Goal: Information Seeking & Learning: Learn about a topic

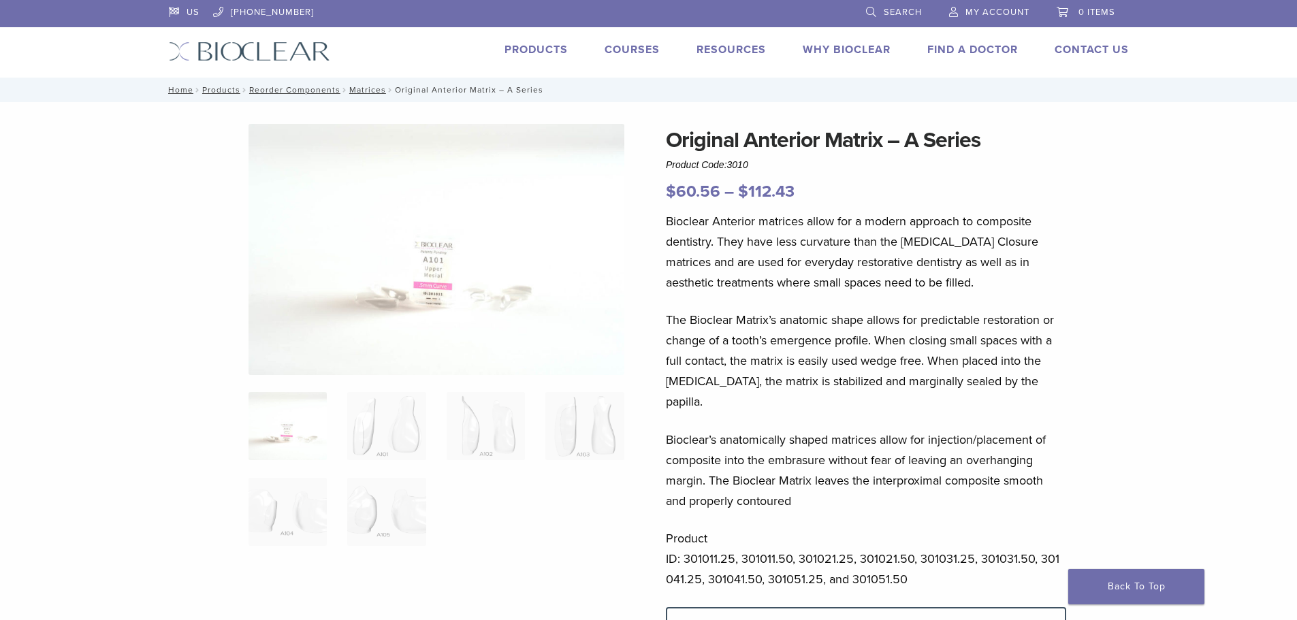
click at [444, 295] on img at bounding box center [436, 249] width 376 height 251
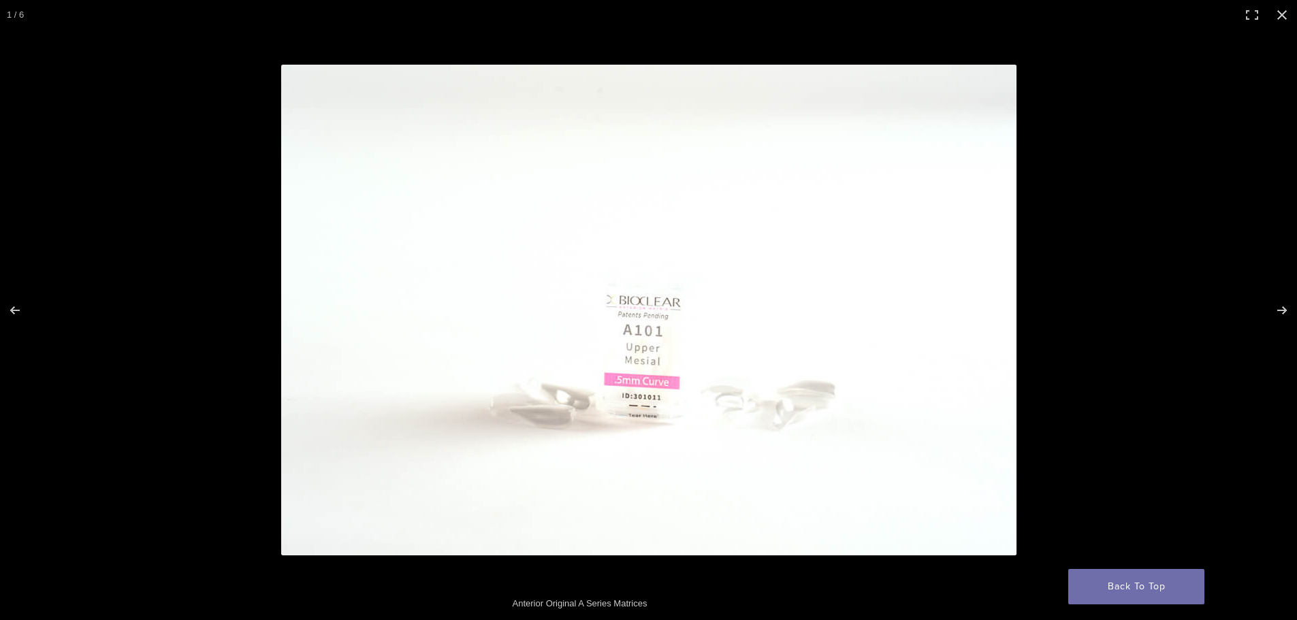
click at [1065, 345] on div at bounding box center [849, 336] width 1136 height 543
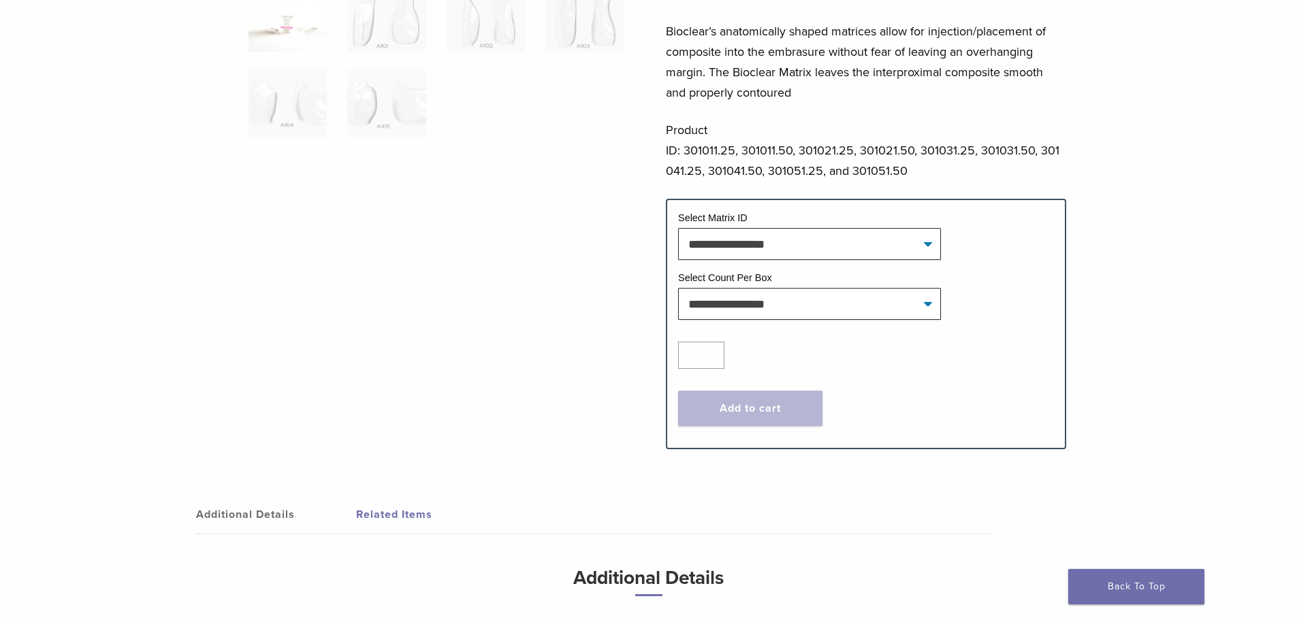
scroll to position [204, 0]
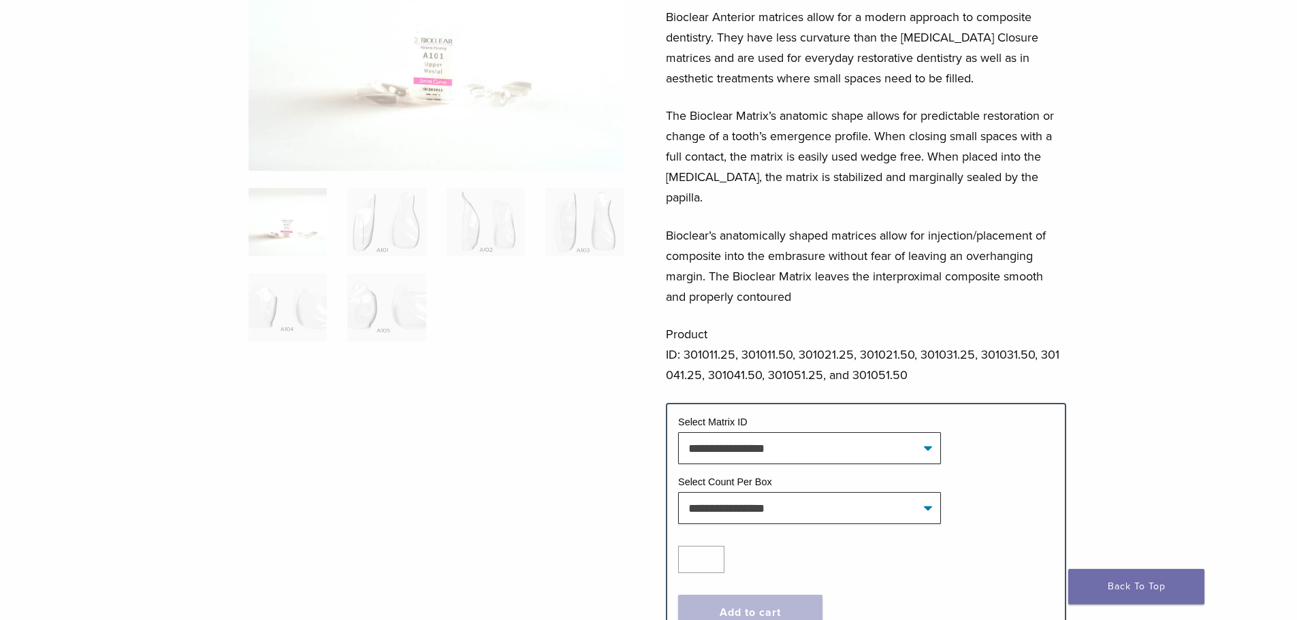
click at [298, 227] on img at bounding box center [287, 222] width 78 height 68
click at [482, 85] on img at bounding box center [436, 45] width 376 height 251
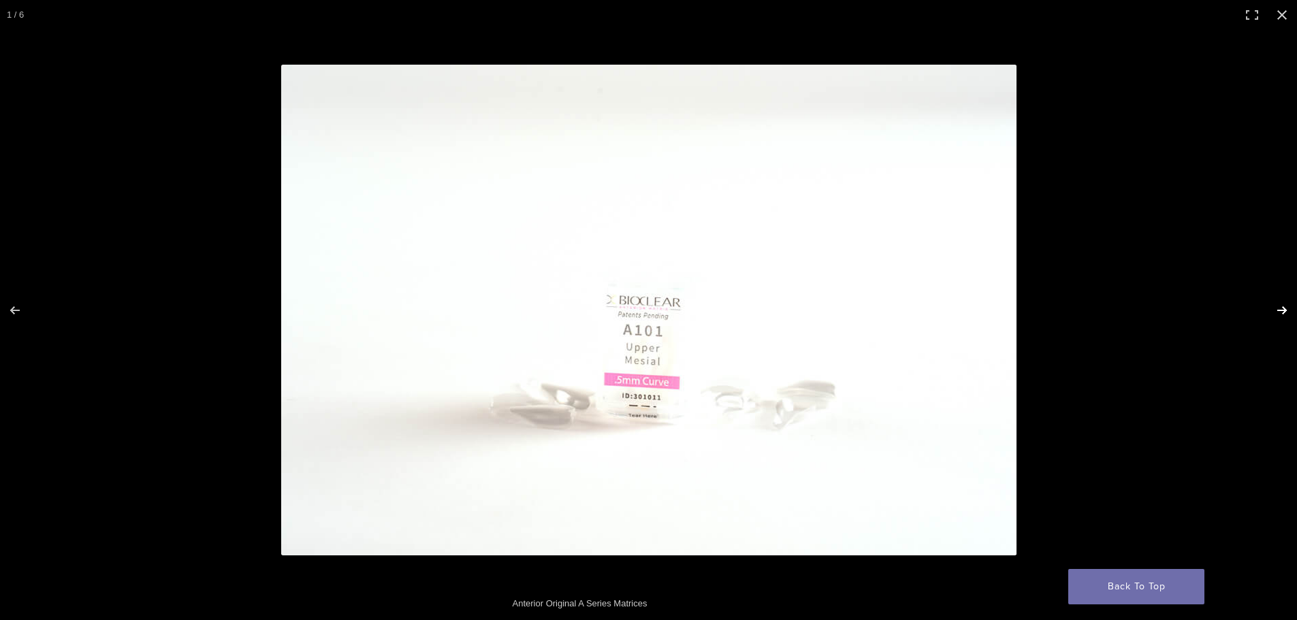
click at [1268, 308] on button "Next (arrow right)" at bounding box center [1273, 310] width 48 height 68
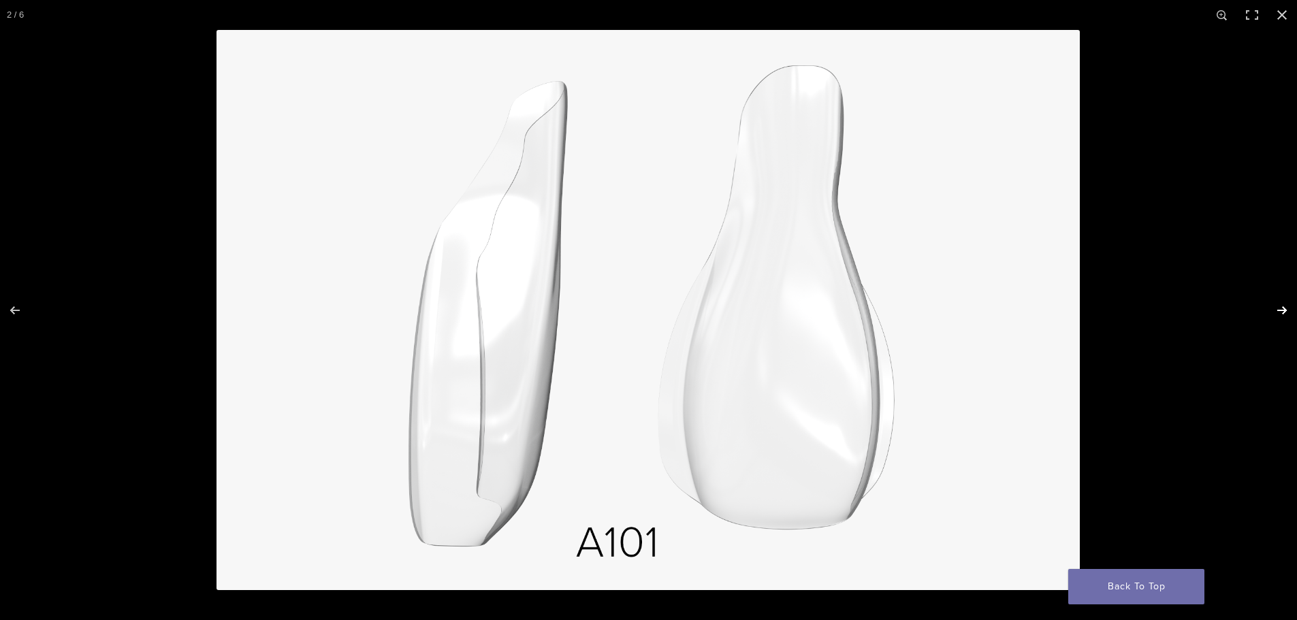
click at [1268, 308] on button "Next (arrow right)" at bounding box center [1273, 310] width 48 height 68
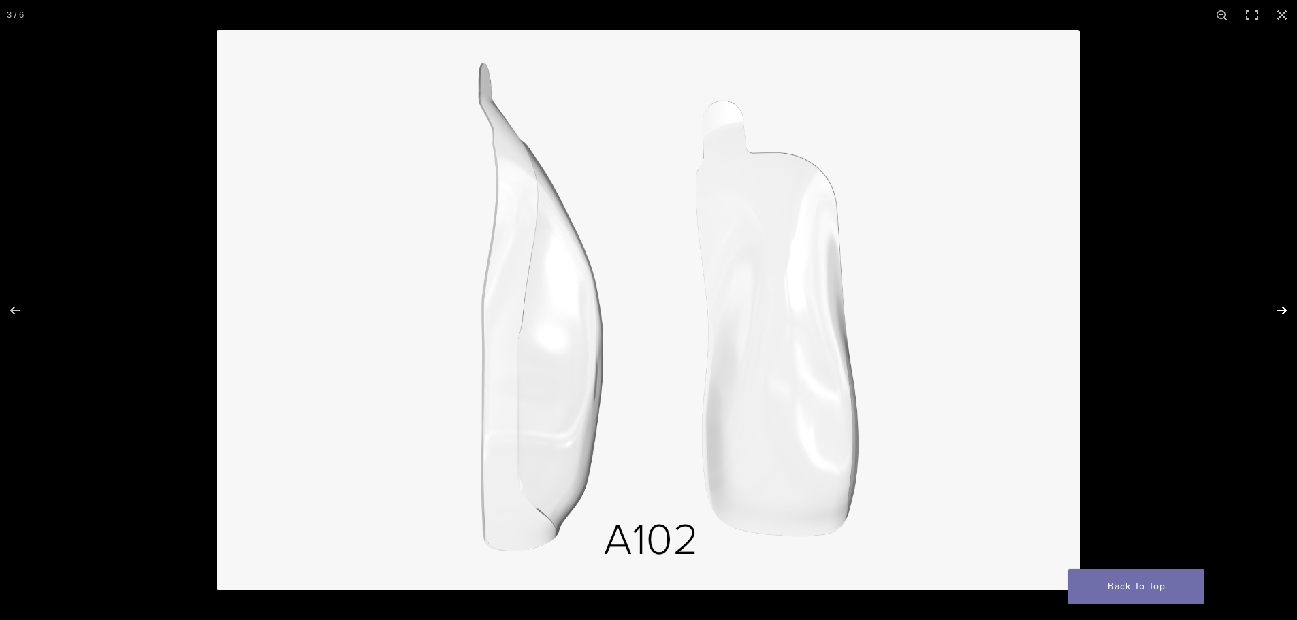
click at [1268, 308] on button "Next (arrow right)" at bounding box center [1273, 310] width 48 height 68
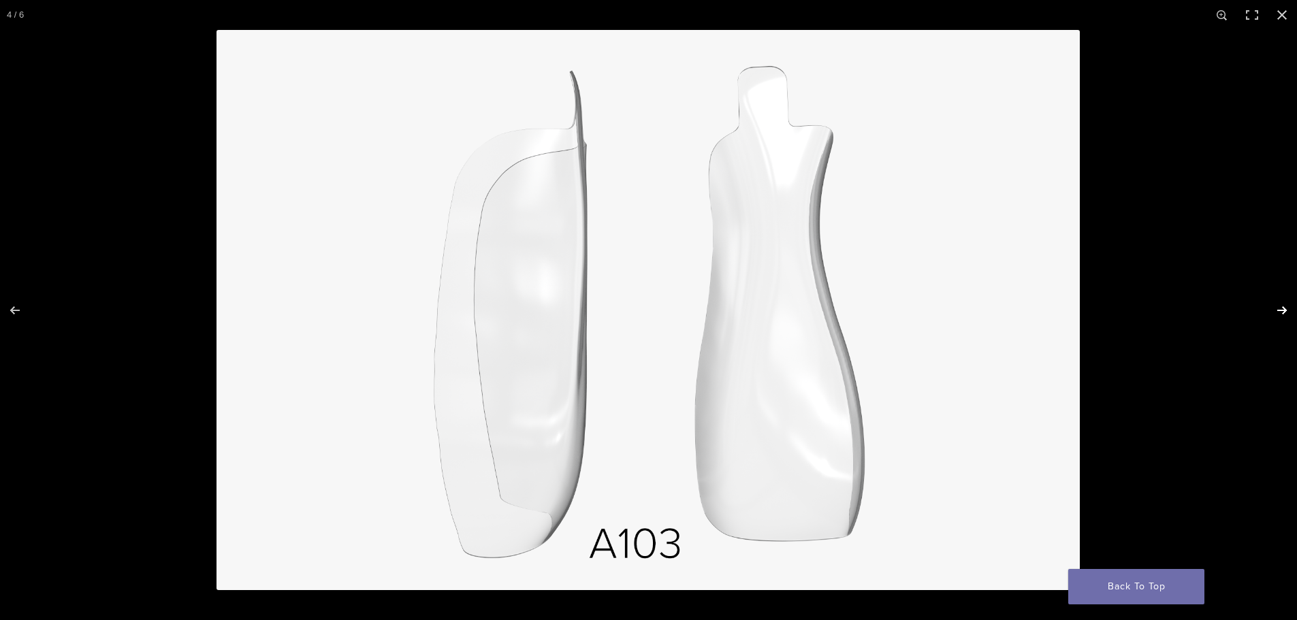
click at [1268, 308] on button "Next (arrow right)" at bounding box center [1273, 310] width 48 height 68
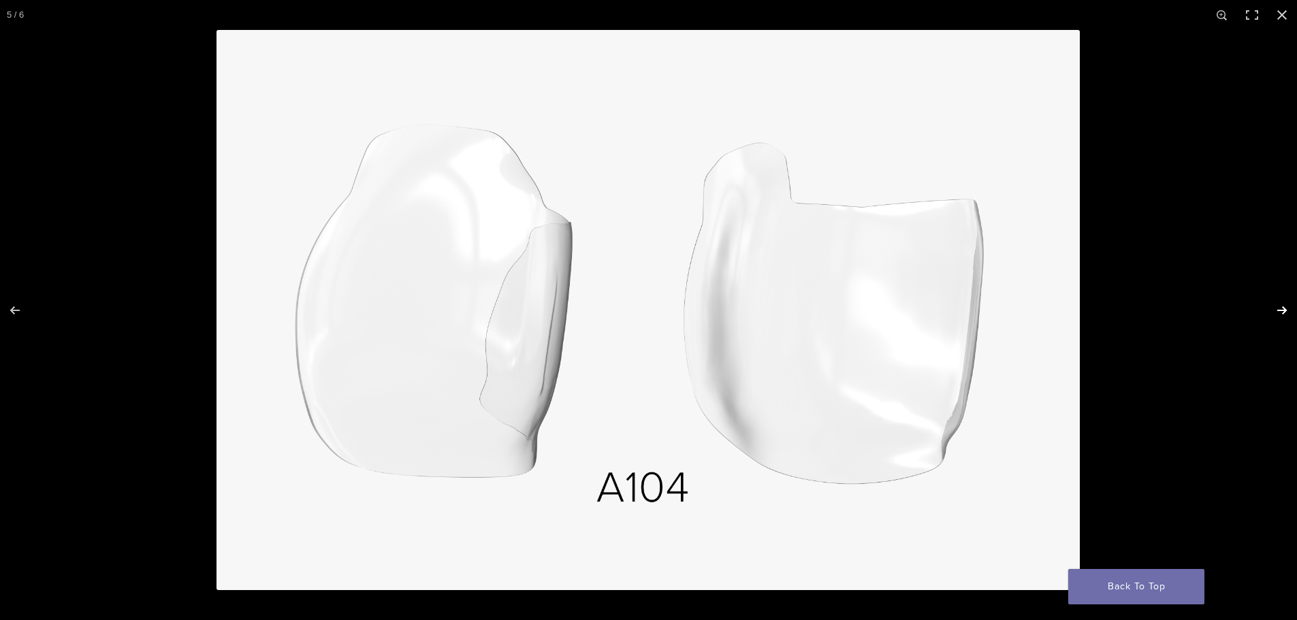
click at [1268, 308] on button "Next (arrow right)" at bounding box center [1273, 310] width 48 height 68
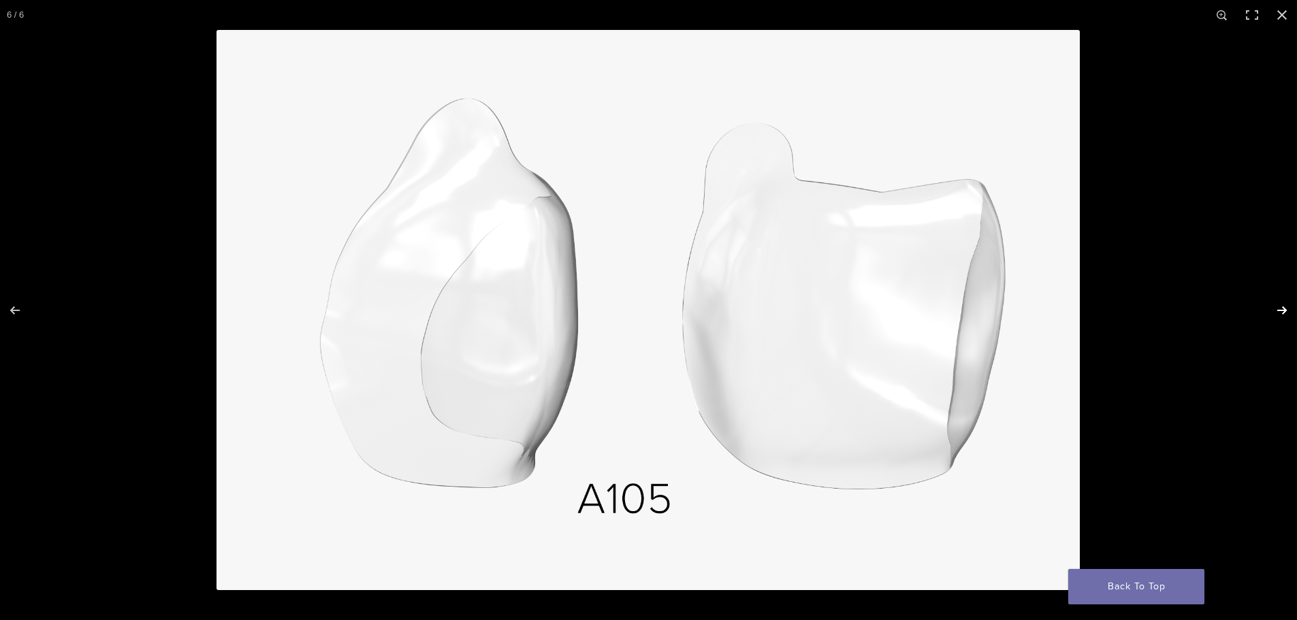
click at [1268, 308] on button "Next (arrow right)" at bounding box center [1273, 310] width 48 height 68
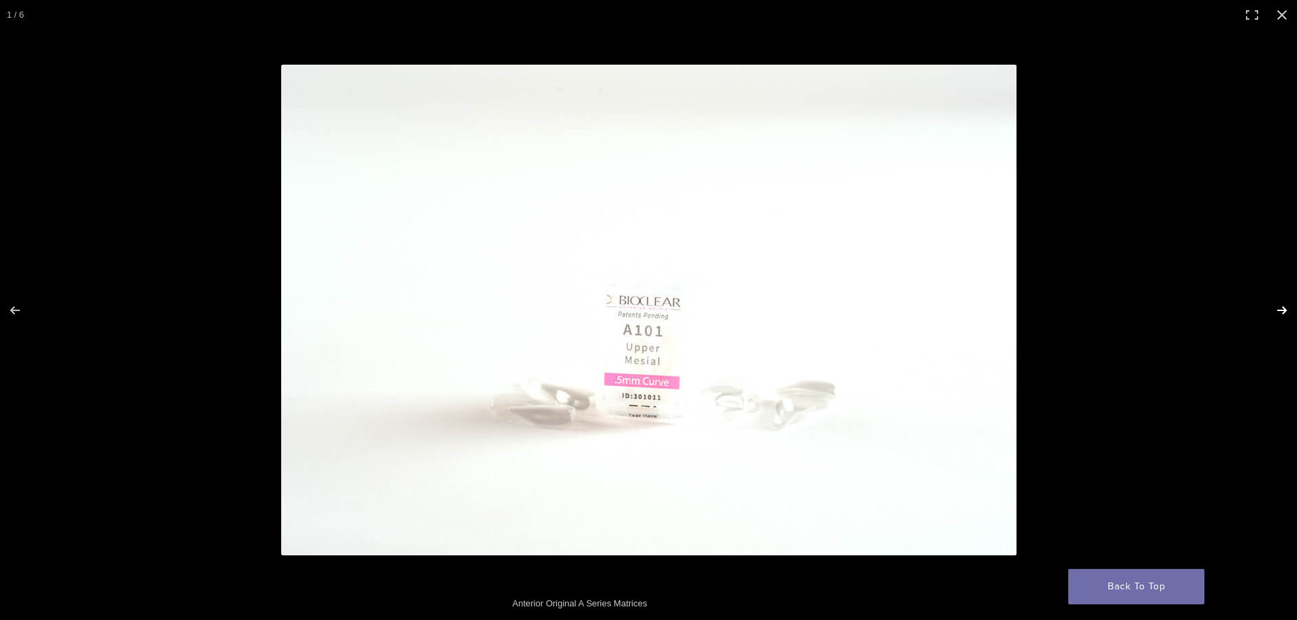
click at [1268, 308] on button "Next (arrow right)" at bounding box center [1273, 310] width 48 height 68
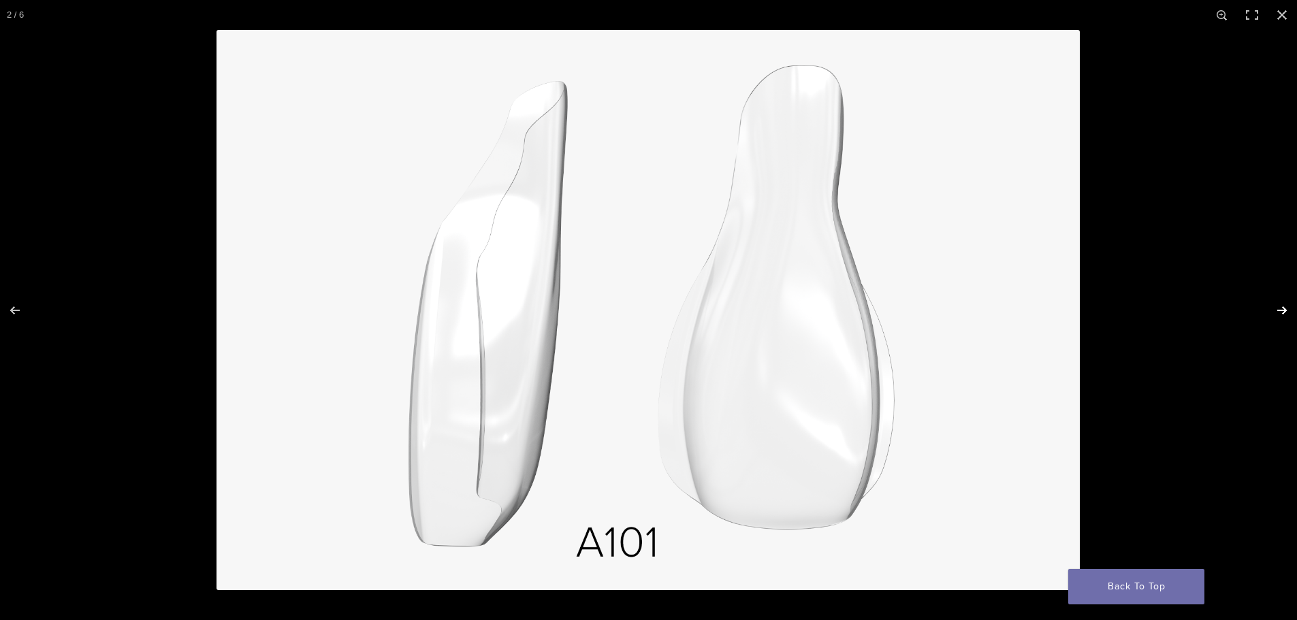
click at [1268, 308] on button "Next (arrow right)" at bounding box center [1273, 310] width 48 height 68
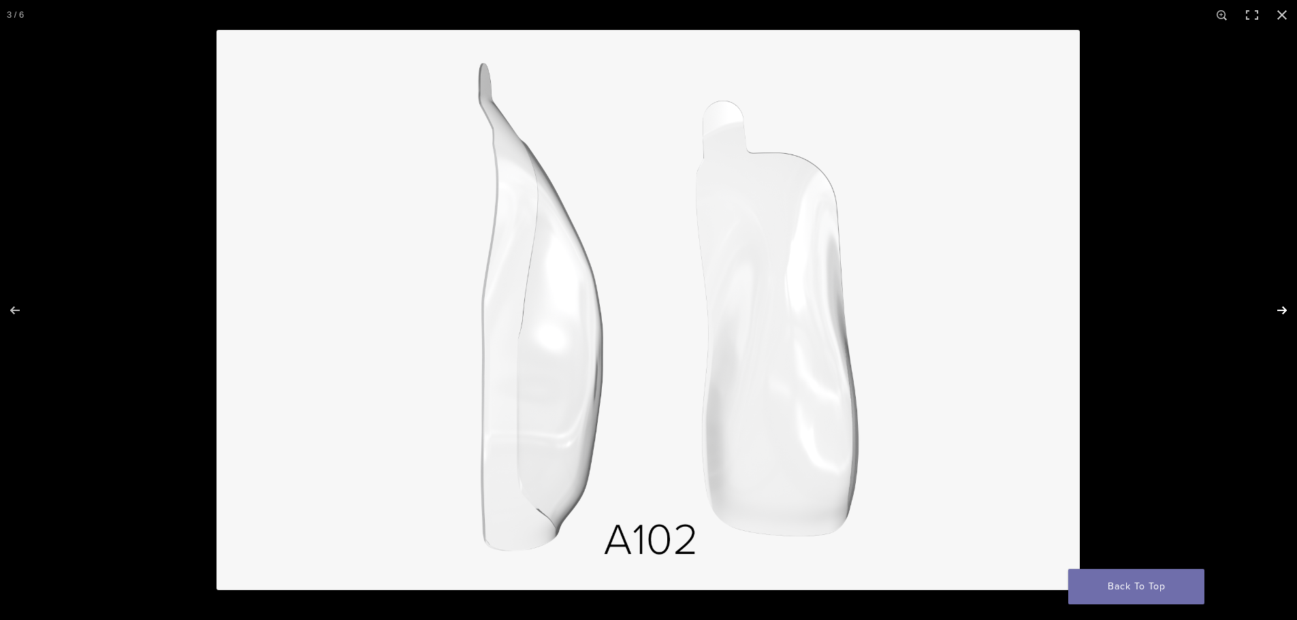
click at [1268, 308] on button "Next (arrow right)" at bounding box center [1273, 310] width 48 height 68
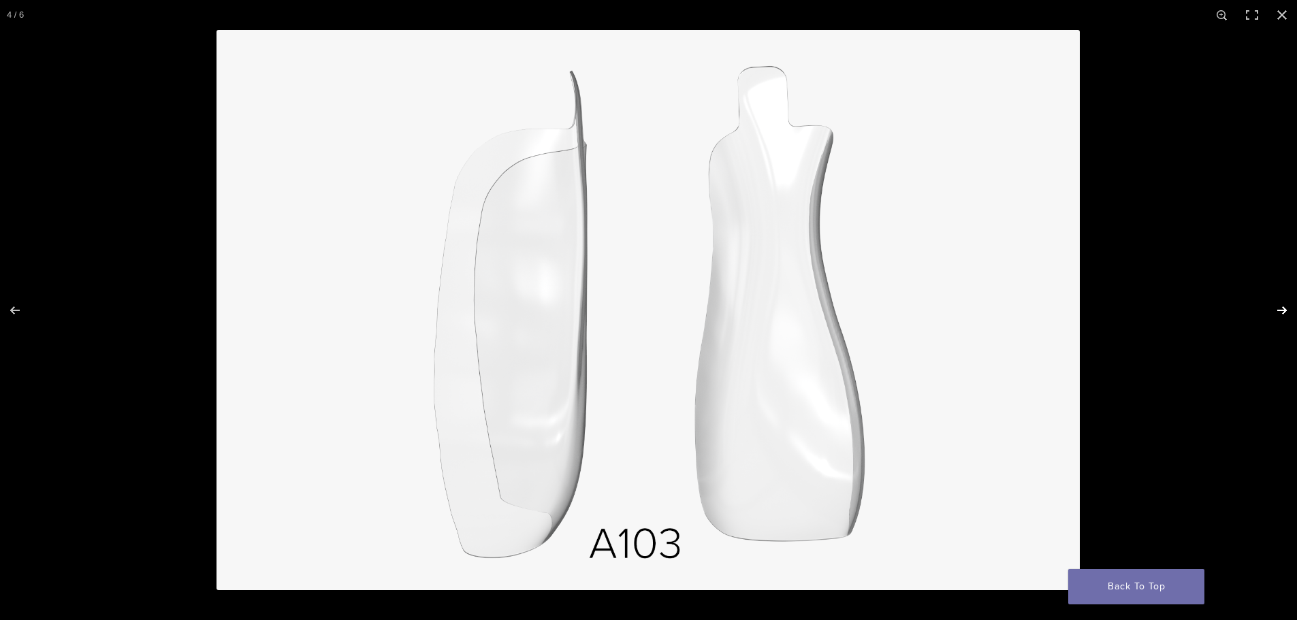
click at [1268, 308] on button "Next (arrow right)" at bounding box center [1273, 310] width 48 height 68
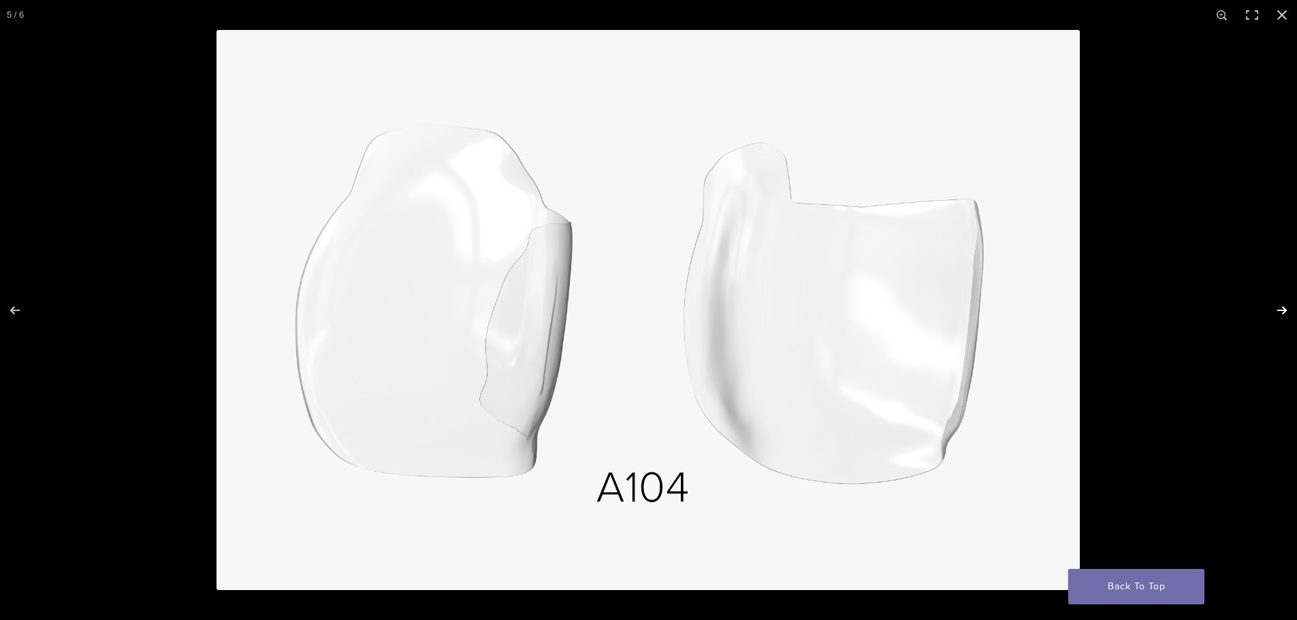
click at [1268, 308] on button "Next (arrow right)" at bounding box center [1273, 310] width 48 height 68
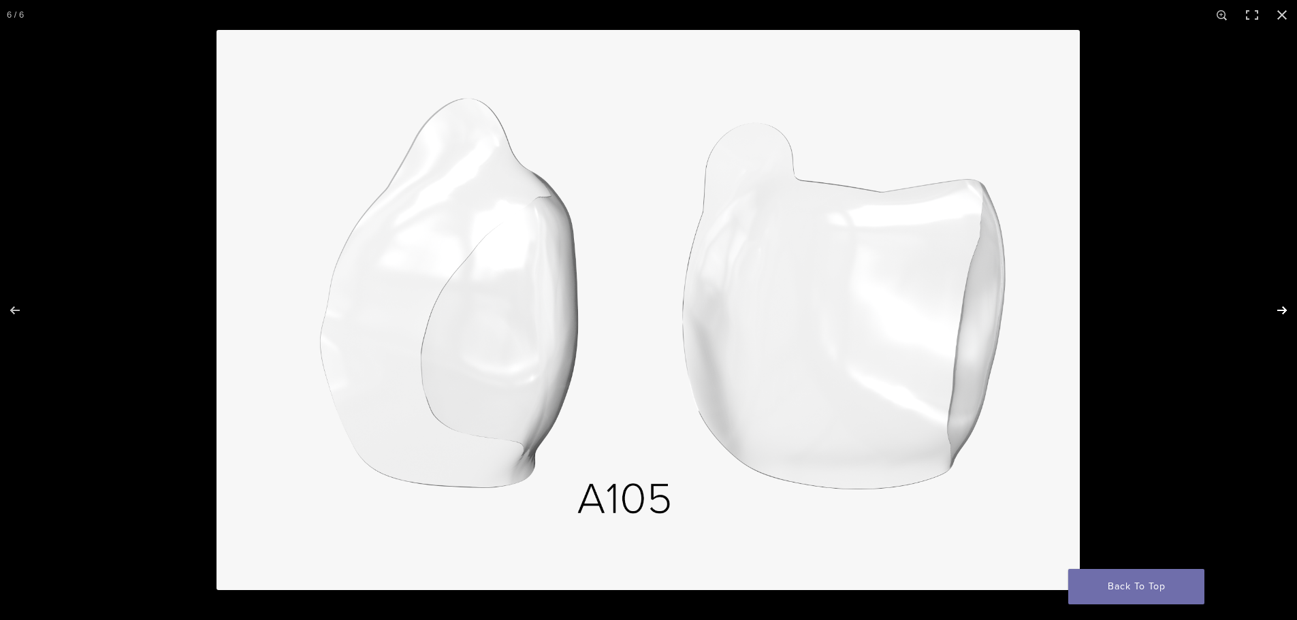
click at [1268, 308] on button "Next (arrow right)" at bounding box center [1273, 310] width 48 height 68
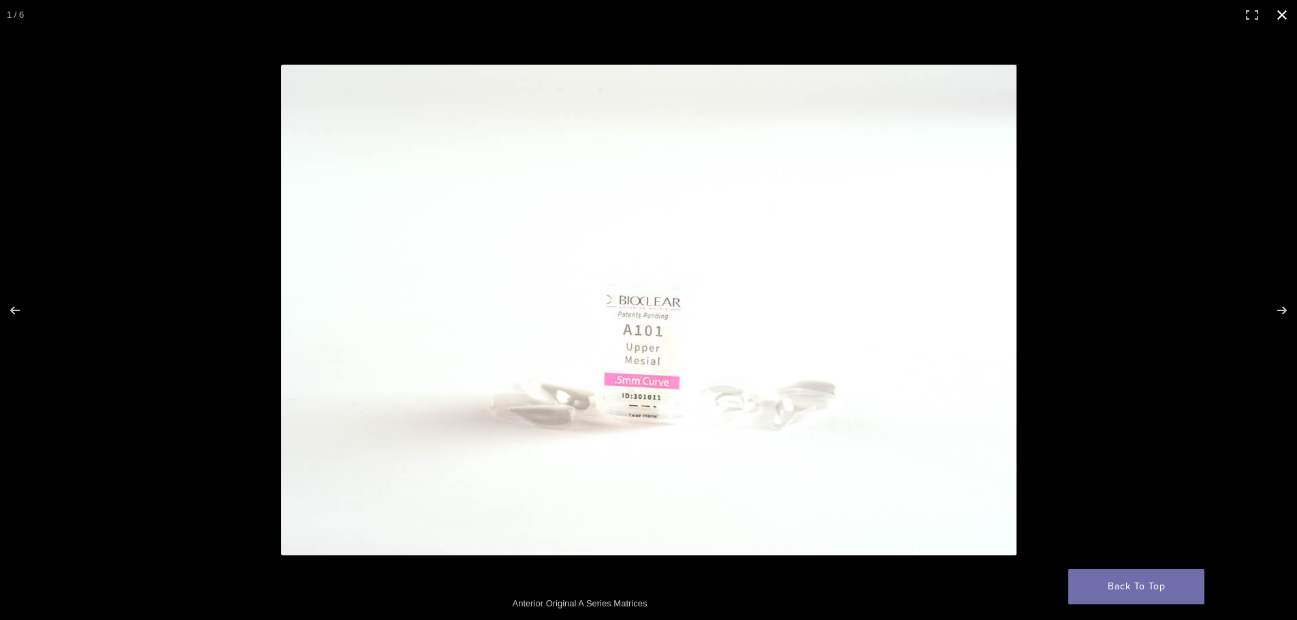
click at [1281, 20] on button "Close (Esc)" at bounding box center [1282, 15] width 30 height 30
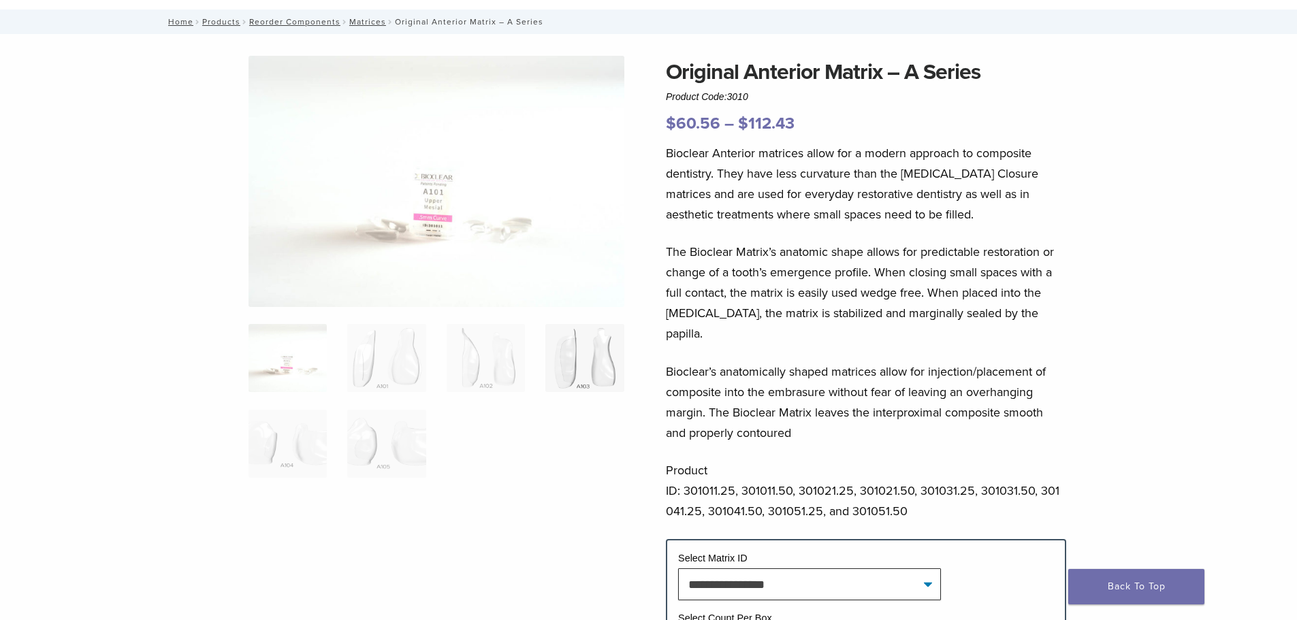
scroll to position [0, 0]
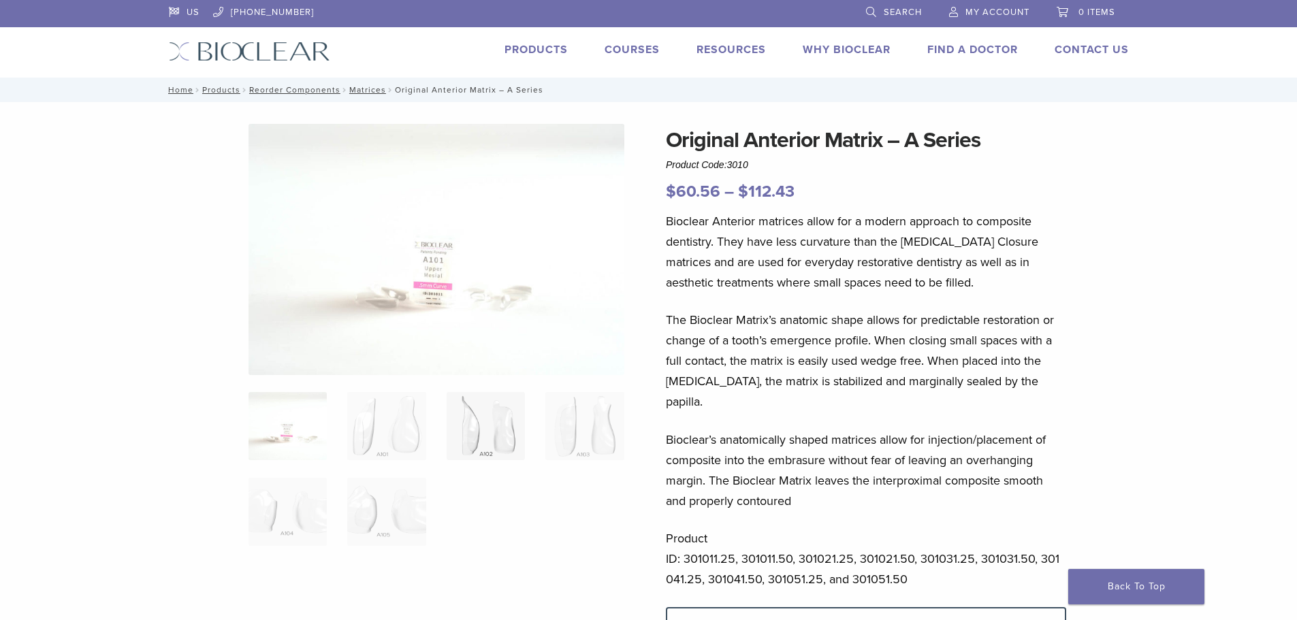
click at [470, 424] on img at bounding box center [486, 426] width 78 height 68
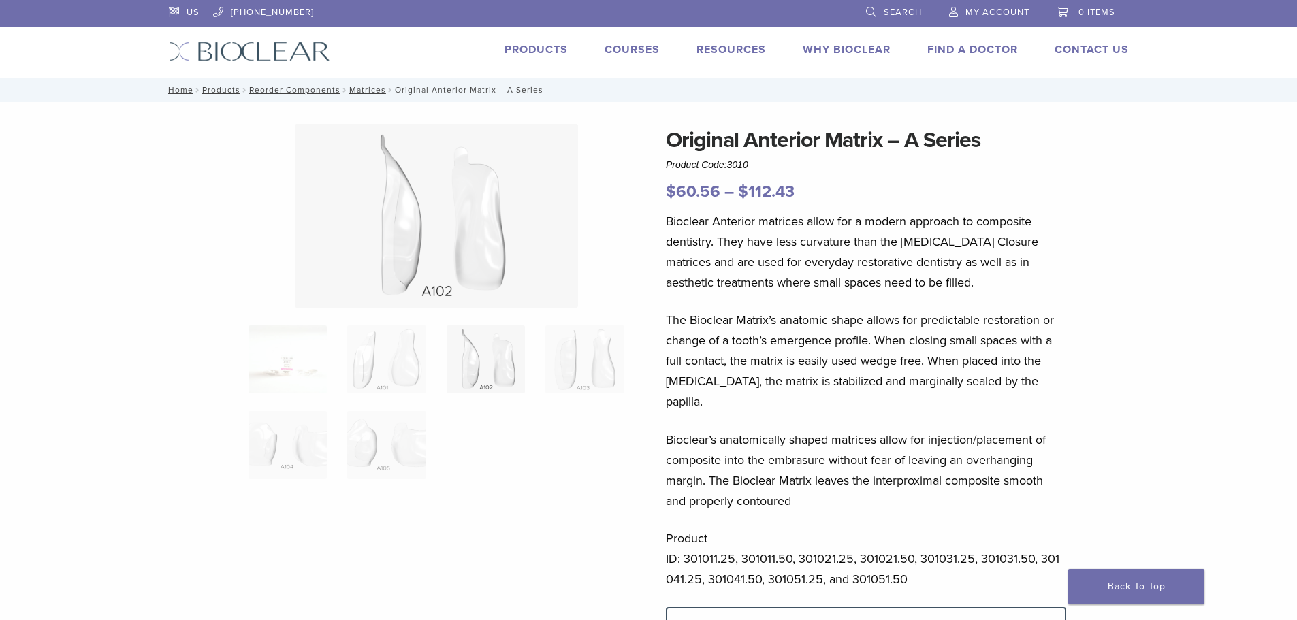
click at [387, 261] on img at bounding box center [436, 216] width 283 height 184
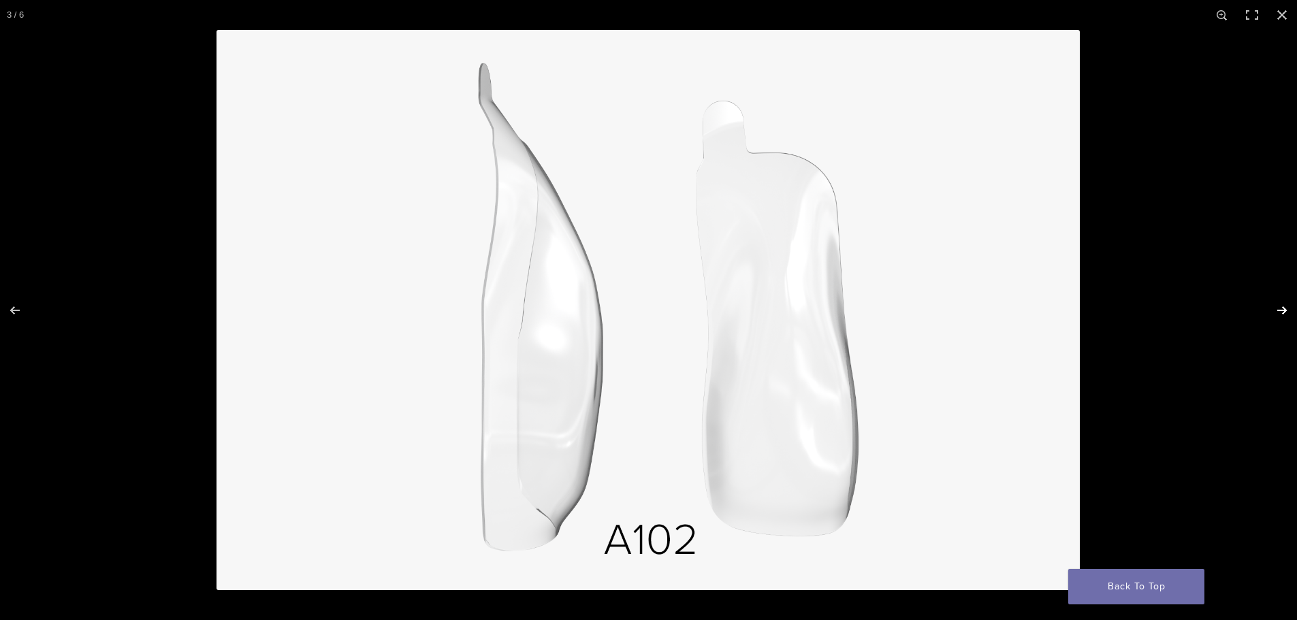
click at [1282, 310] on button "Next (arrow right)" at bounding box center [1273, 310] width 48 height 68
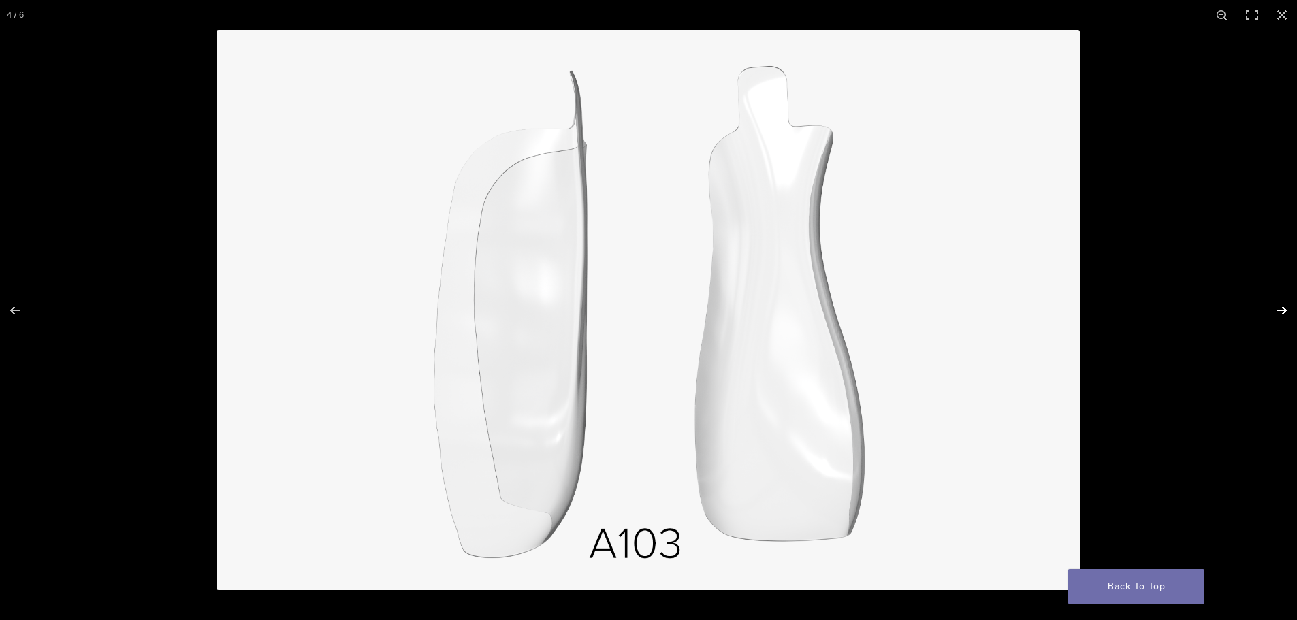
click at [1282, 310] on button "Next (arrow right)" at bounding box center [1273, 310] width 48 height 68
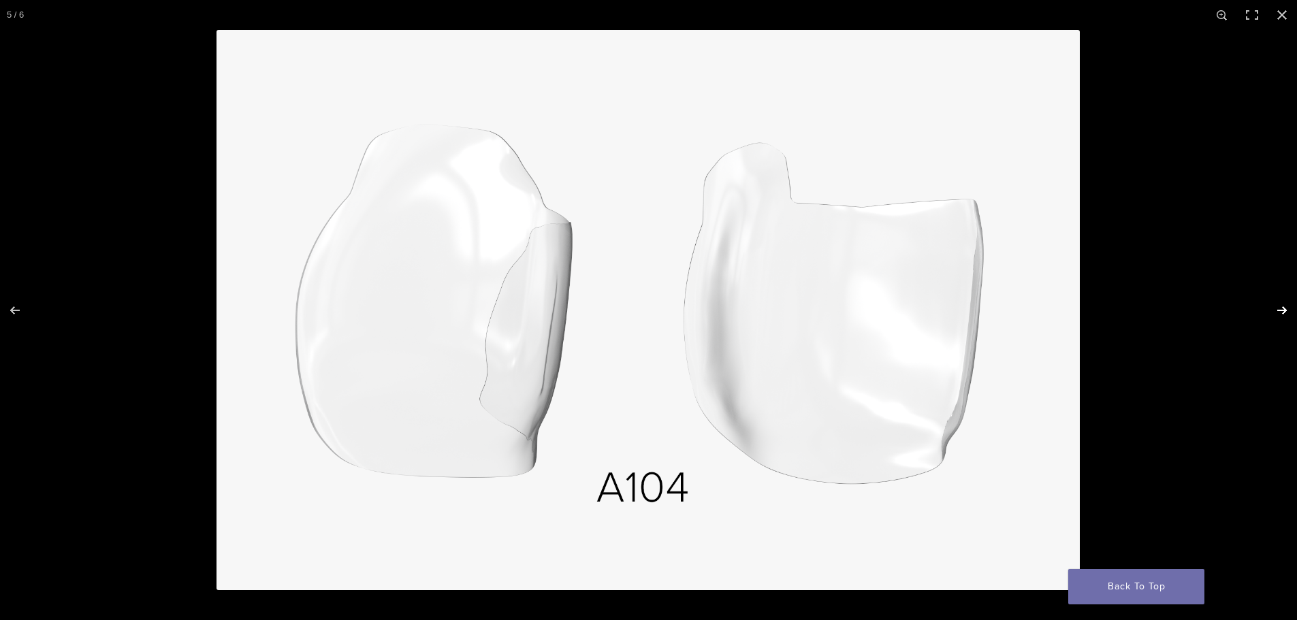
click at [1282, 310] on button "Next (arrow right)" at bounding box center [1273, 310] width 48 height 68
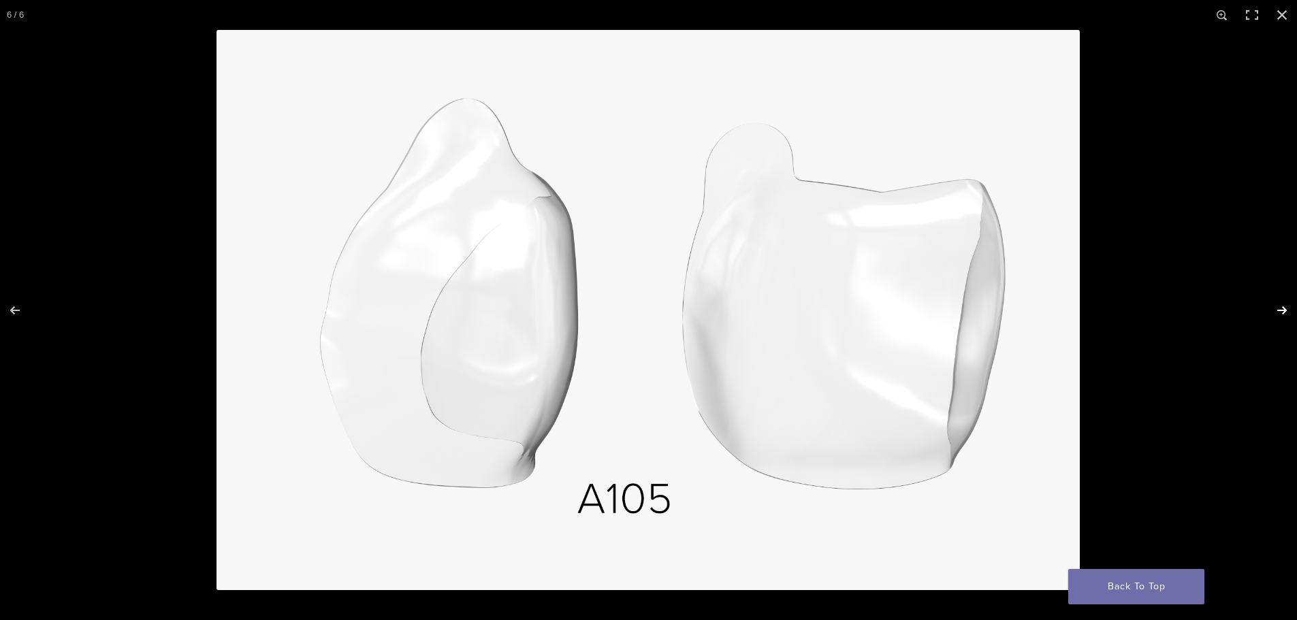
click at [1282, 310] on button "Next (arrow right)" at bounding box center [1273, 310] width 48 height 68
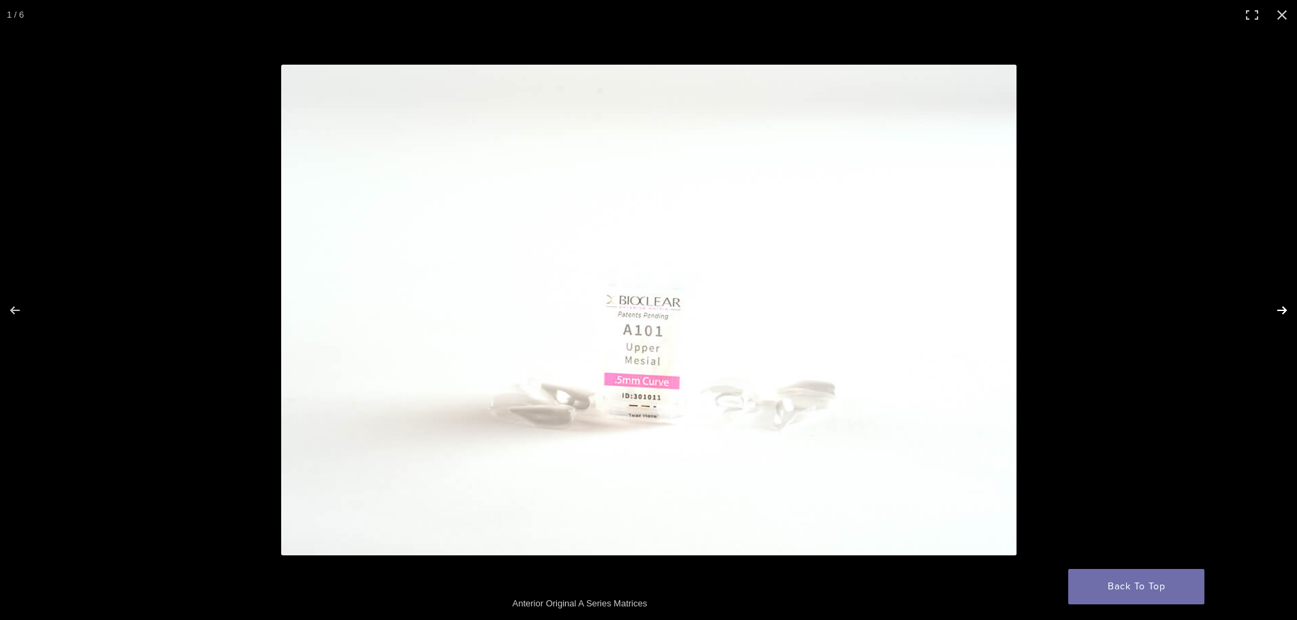
click at [1282, 310] on button "Next (arrow right)" at bounding box center [1273, 310] width 48 height 68
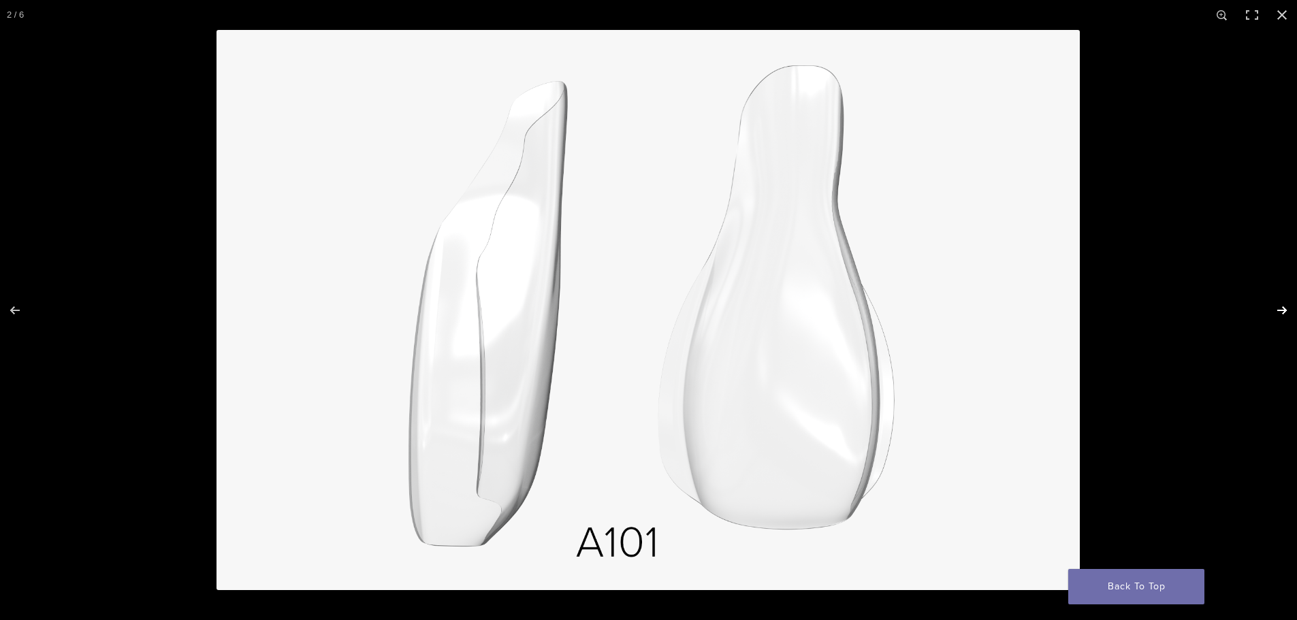
click at [1282, 310] on button "Next (arrow right)" at bounding box center [1273, 310] width 48 height 68
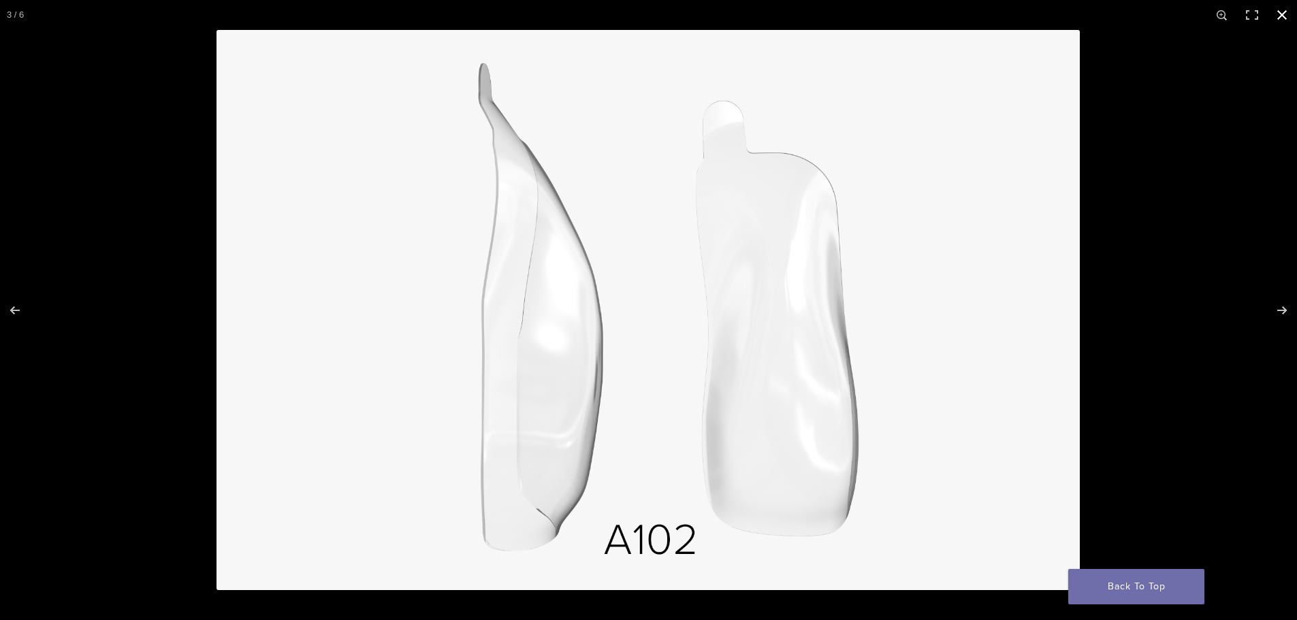
click at [1283, 22] on button "Close (Esc)" at bounding box center [1282, 15] width 30 height 30
